Goal: Complete application form: Complete application form

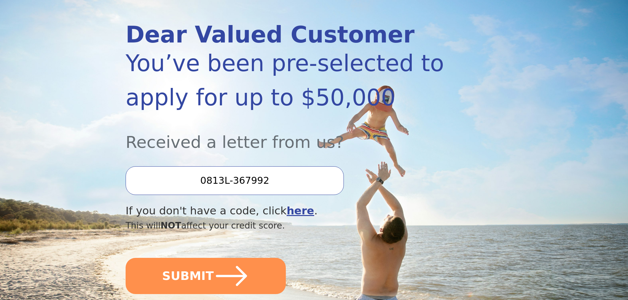
scroll to position [132, 0]
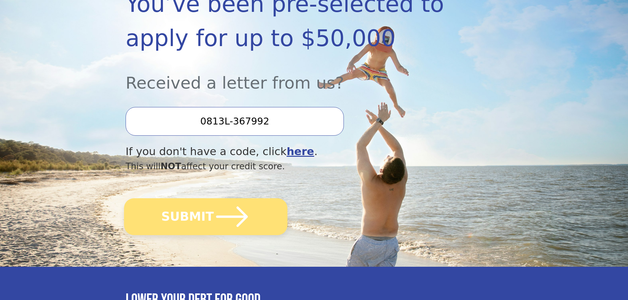
click at [248, 216] on button "SUBMIT" at bounding box center [206, 216] width 164 height 37
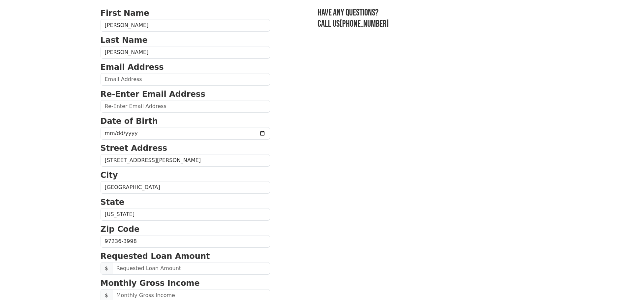
scroll to position [198, 0]
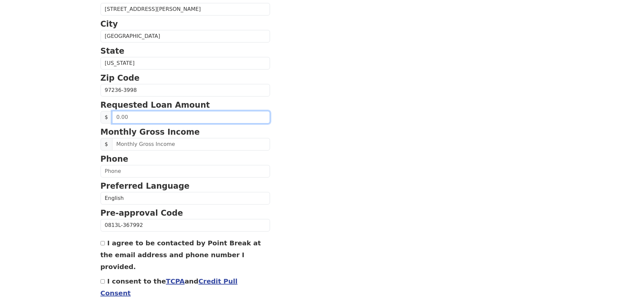
click at [171, 120] on input "text" at bounding box center [191, 117] width 158 height 13
type input "34,000.00"
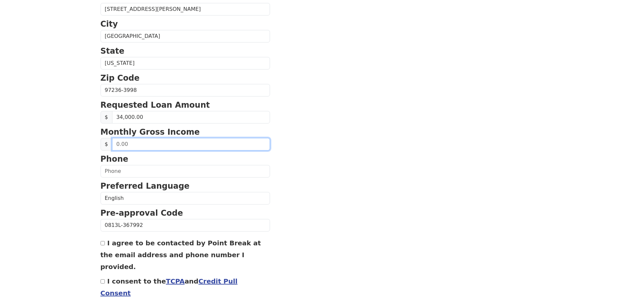
click at [162, 146] on input "text" at bounding box center [191, 144] width 158 height 13
type input "9,500.00"
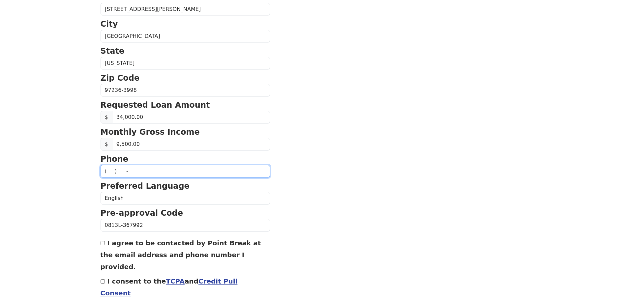
click at [151, 174] on input "text" at bounding box center [185, 171] width 169 height 13
type input "[PHONE_NUMBER]"
click at [339, 201] on section "First Name [PERSON_NAME] Last Name [PERSON_NAME] Email Address Re-Enter Email A…" at bounding box center [314, 91] width 427 height 470
click at [102, 246] on div "I agree to be contacted by Point Break at the email address and phone number I …" at bounding box center [185, 255] width 169 height 36
click at [103, 246] on div "I agree to be contacted by Point Break at the email address and phone number I …" at bounding box center [185, 255] width 169 height 36
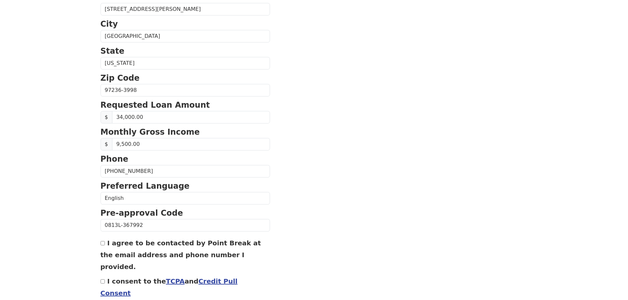
click at [104, 244] on input "I agree to be contacted by Point Break at the email address and phone number I …" at bounding box center [103, 243] width 4 height 4
checkbox input "true"
click at [103, 280] on input "I consent to the TCPA and Credit Pull Consent" at bounding box center [103, 282] width 4 height 4
checkbox input "true"
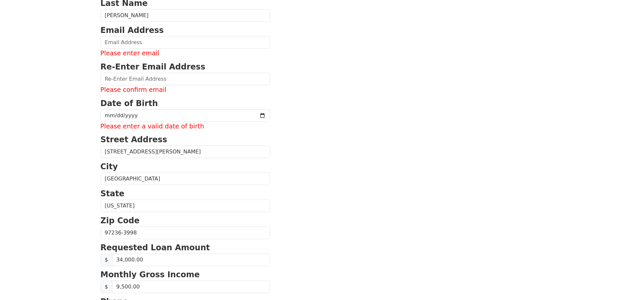
scroll to position [0, 0]
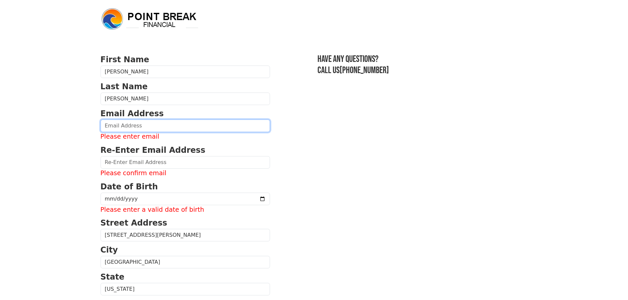
click at [160, 121] on input "email" at bounding box center [185, 126] width 169 height 13
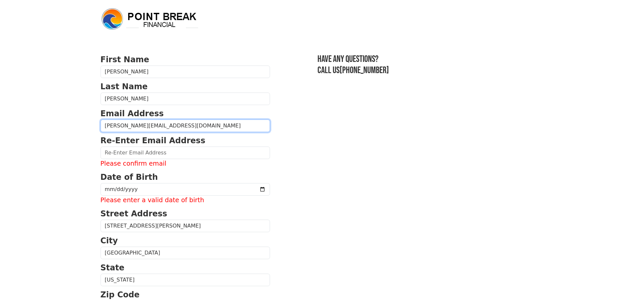
type input "[PERSON_NAME][EMAIL_ADDRESS][DOMAIN_NAME]"
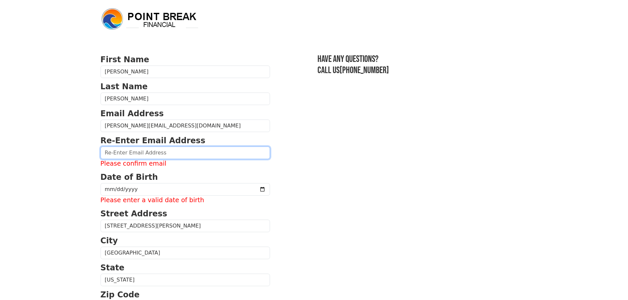
click at [117, 158] on input "email" at bounding box center [185, 153] width 169 height 13
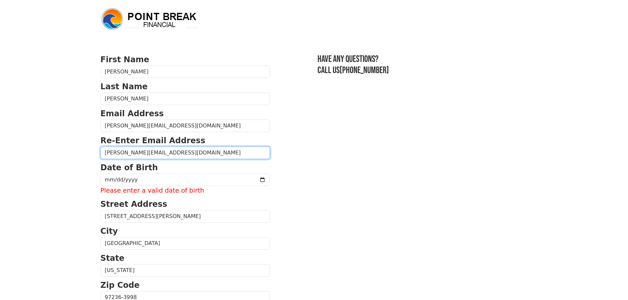
type input "[PERSON_NAME][EMAIL_ADDRESS][DOMAIN_NAME]"
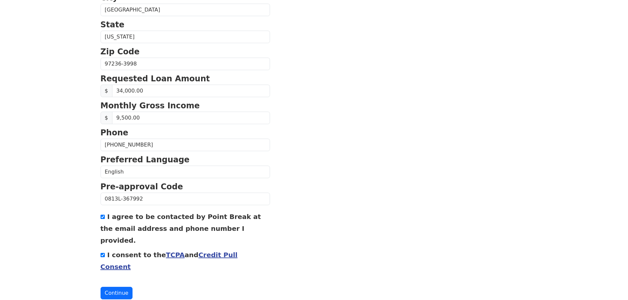
scroll to position [234, 0]
click at [117, 287] on button "Continue" at bounding box center [117, 293] width 32 height 13
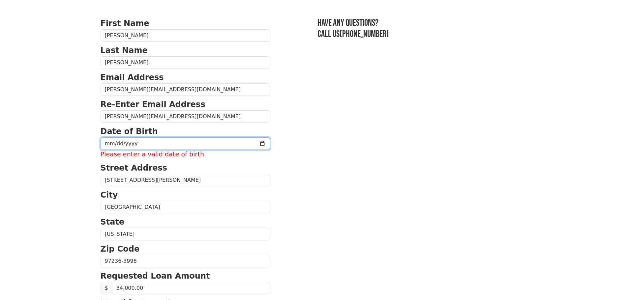
click at [148, 142] on input "[PHONE_NUMBER]" at bounding box center [185, 143] width 169 height 13
click at [125, 145] on input "[PHONE_NUMBER]" at bounding box center [185, 143] width 169 height 13
click at [123, 145] on input "[PHONE_NUMBER]" at bounding box center [185, 143] width 169 height 13
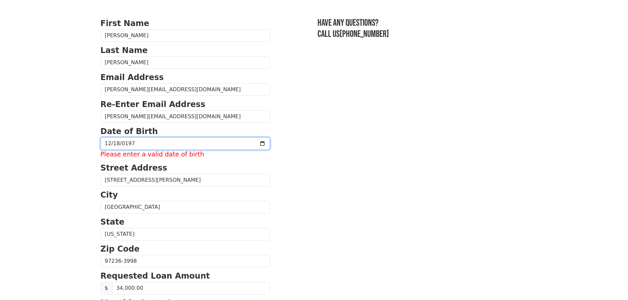
type input "[DATE]"
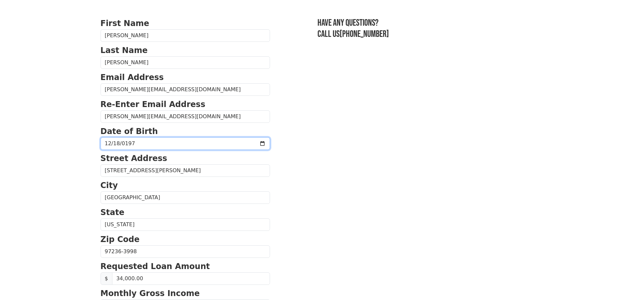
click at [117, 144] on input "[DATE]" at bounding box center [185, 143] width 169 height 13
type input "[DATE]"
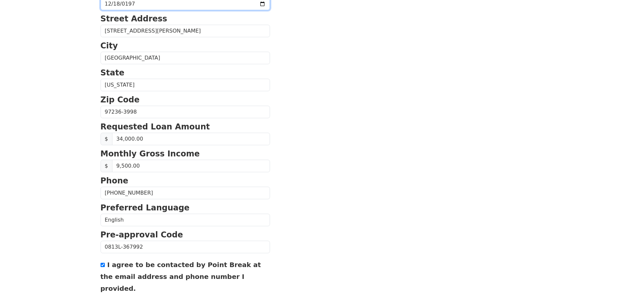
scroll to position [225, 0]
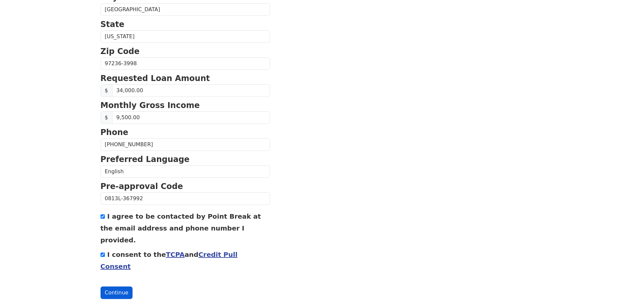
click at [112, 287] on button "Continue" at bounding box center [117, 293] width 32 height 13
